Goal: Task Accomplishment & Management: Manage account settings

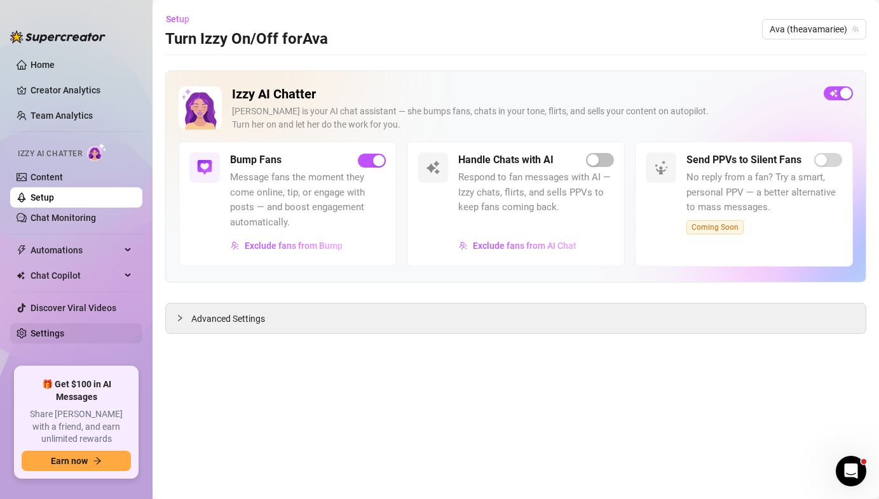
click at [64, 337] on link "Settings" at bounding box center [47, 333] width 34 height 10
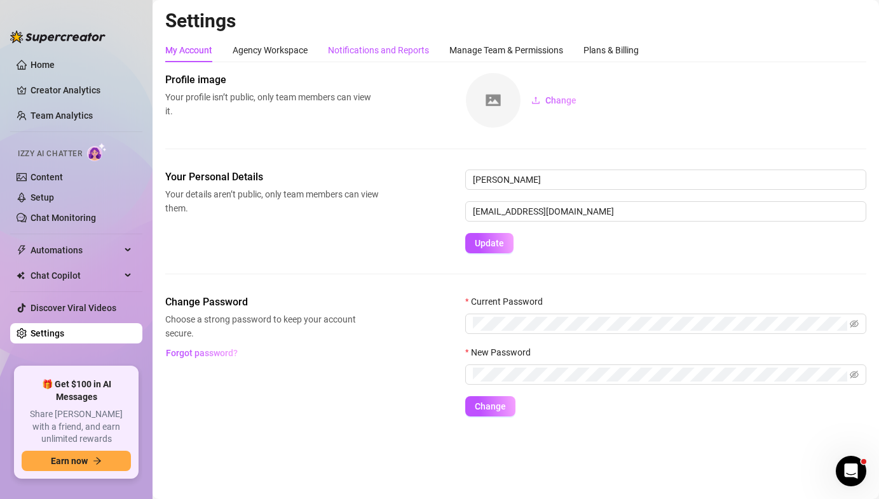
click at [389, 54] on div "Notifications and Reports" at bounding box center [378, 50] width 101 height 14
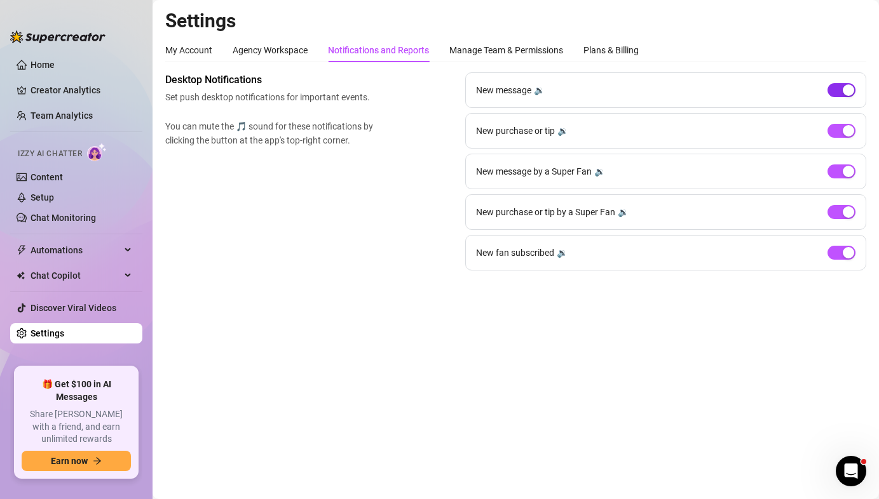
click at [848, 96] on span "button" at bounding box center [841, 90] width 28 height 14
click at [844, 253] on div "button" at bounding box center [847, 252] width 11 height 11
